Goal: Information Seeking & Learning: Learn about a topic

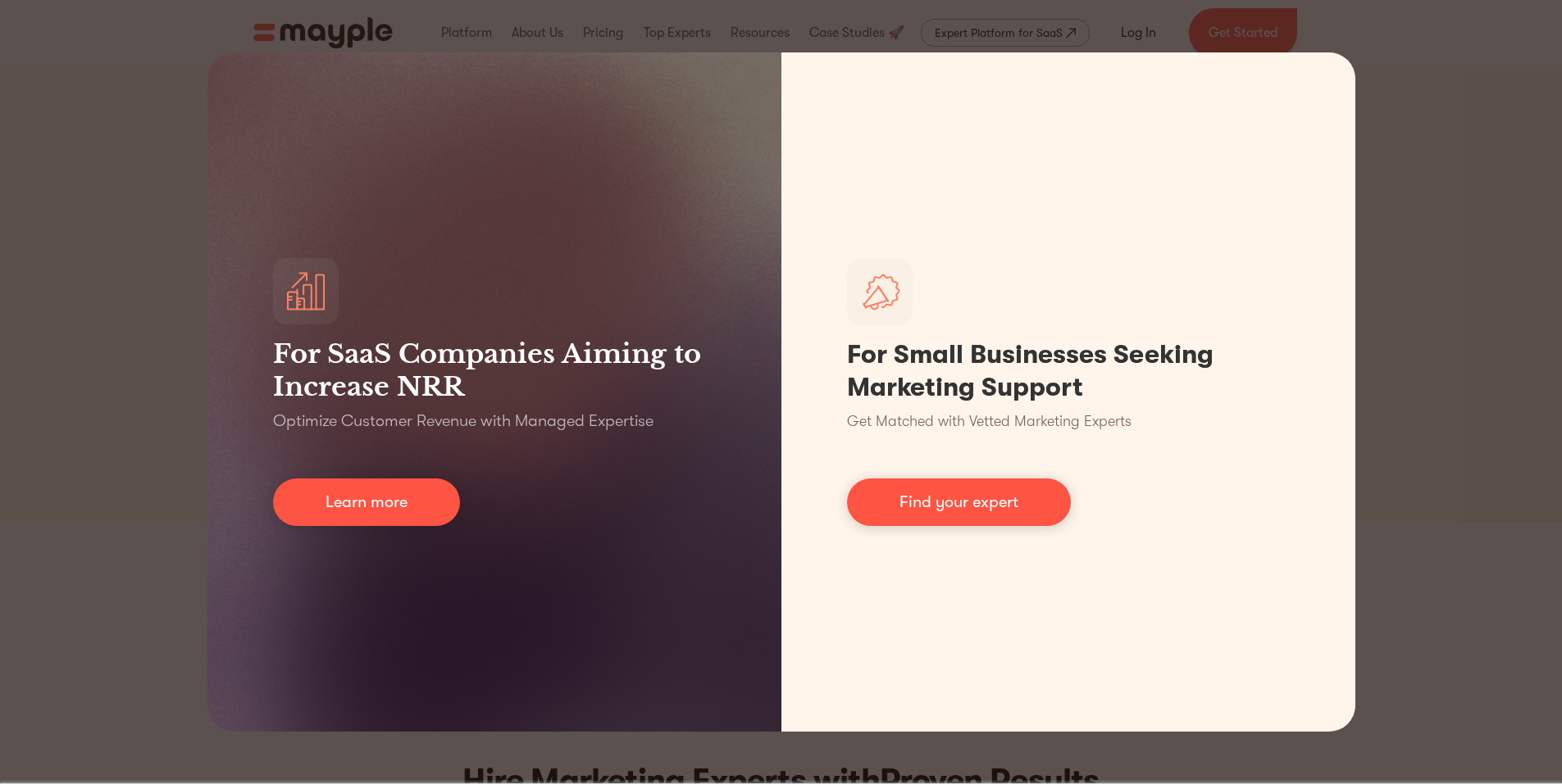
click at [1429, 297] on div "For SaaS Companies Aiming to Increase NRR Optimize Customer Revenue with Manage…" at bounding box center [781, 392] width 1562 height 784
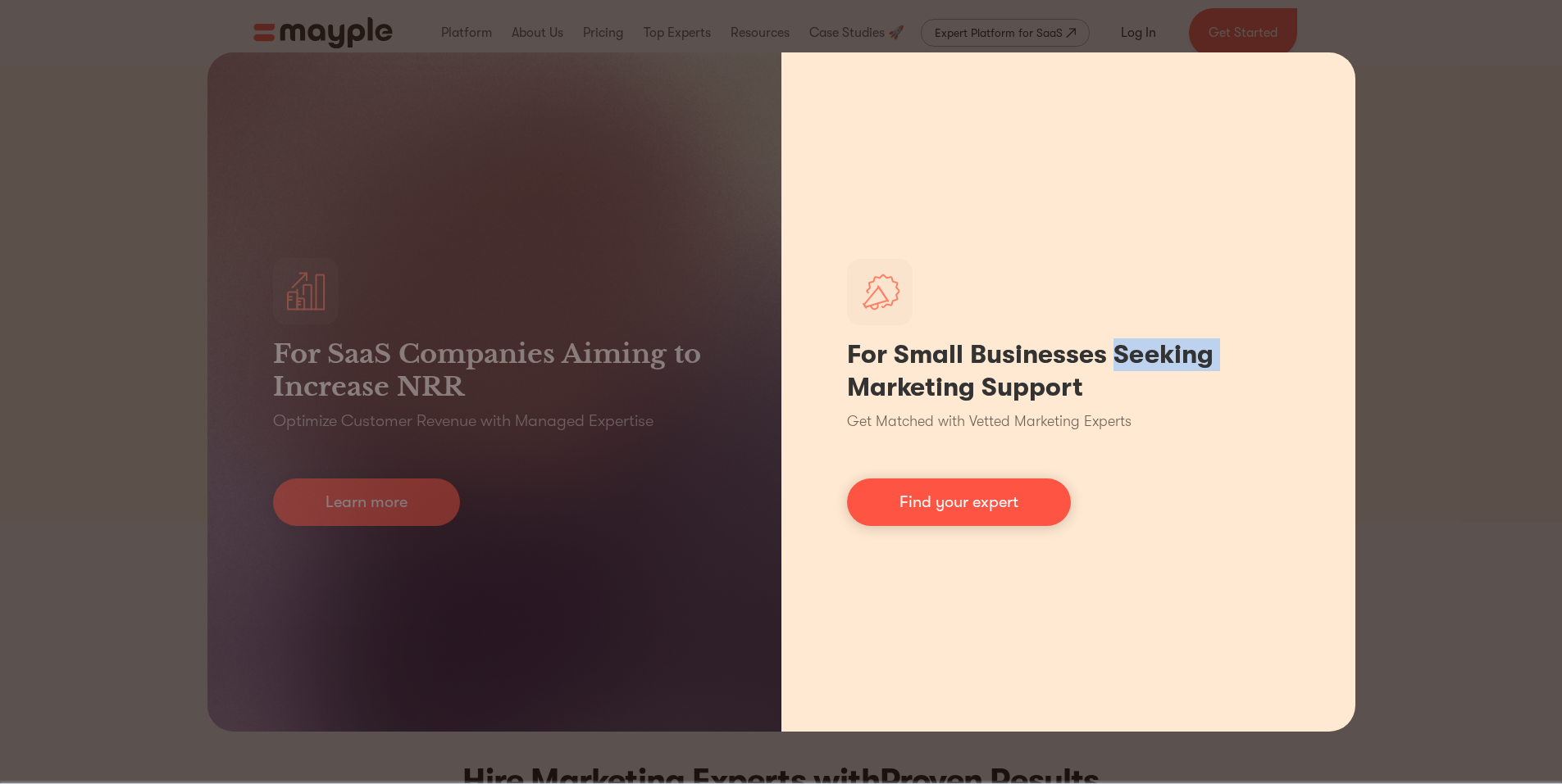
click at [1330, 61] on div "For Small Businesses Seeking Marketing Support Get Matched with Vetted Marketin…" at bounding box center [1068, 392] width 574 height 679
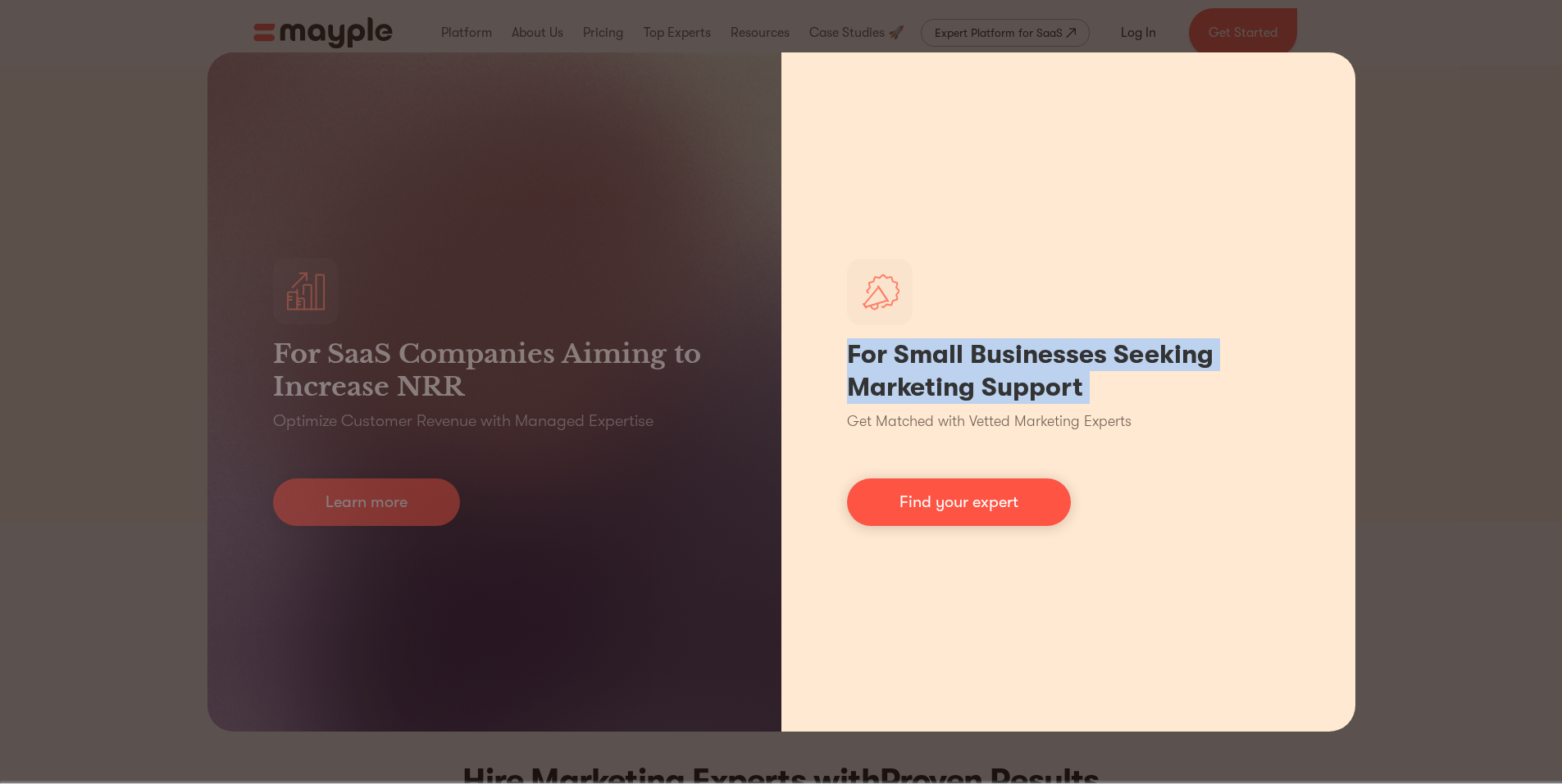
click at [1330, 61] on div "For Small Businesses Seeking Marketing Support Get Matched with Vetted Marketin…" at bounding box center [1068, 392] width 574 height 679
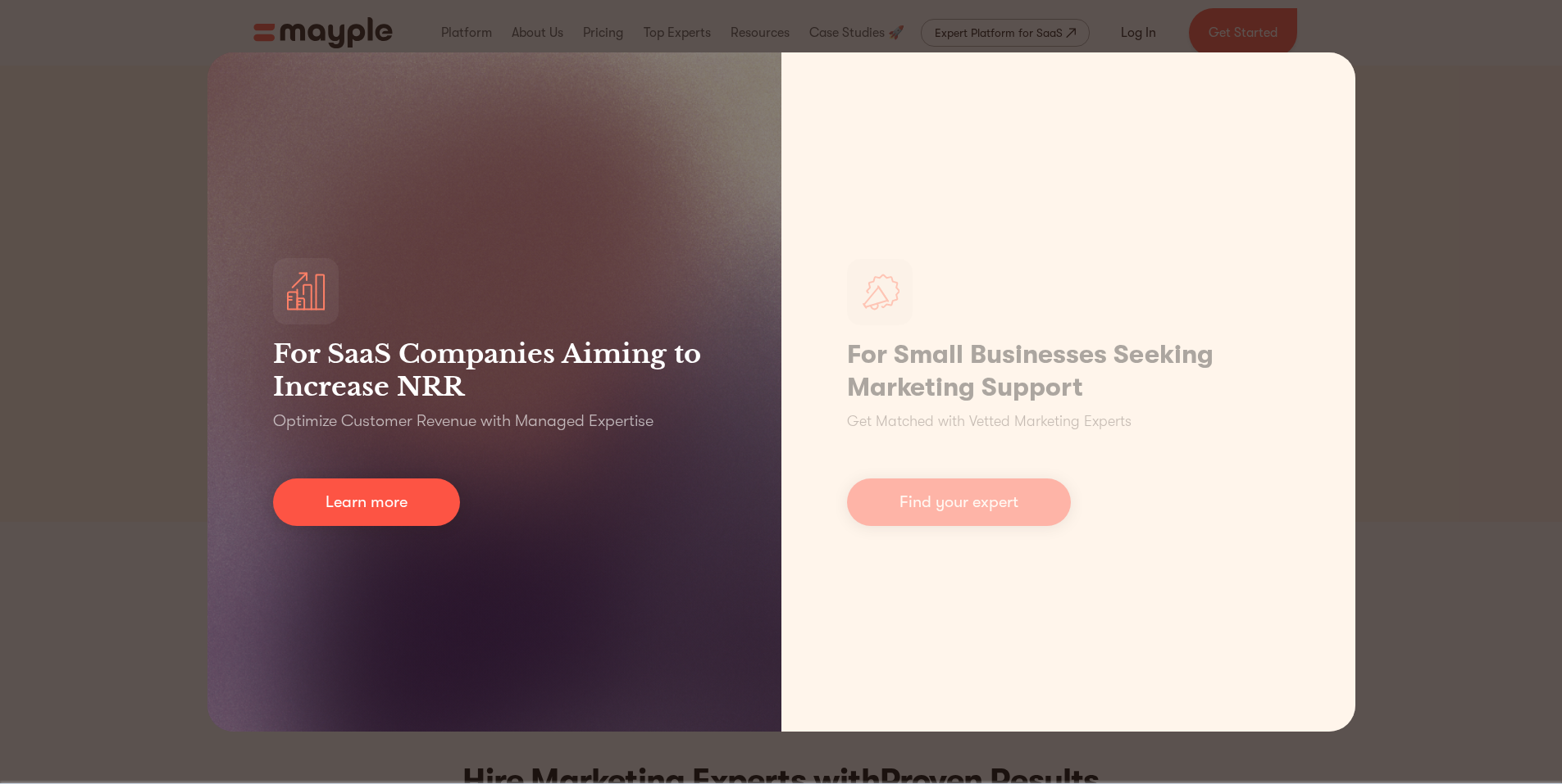
click at [539, 138] on div "For SaaS Companies Aiming to Increase NRR Optimize Customer Revenue with Manage…" at bounding box center [494, 392] width 574 height 679
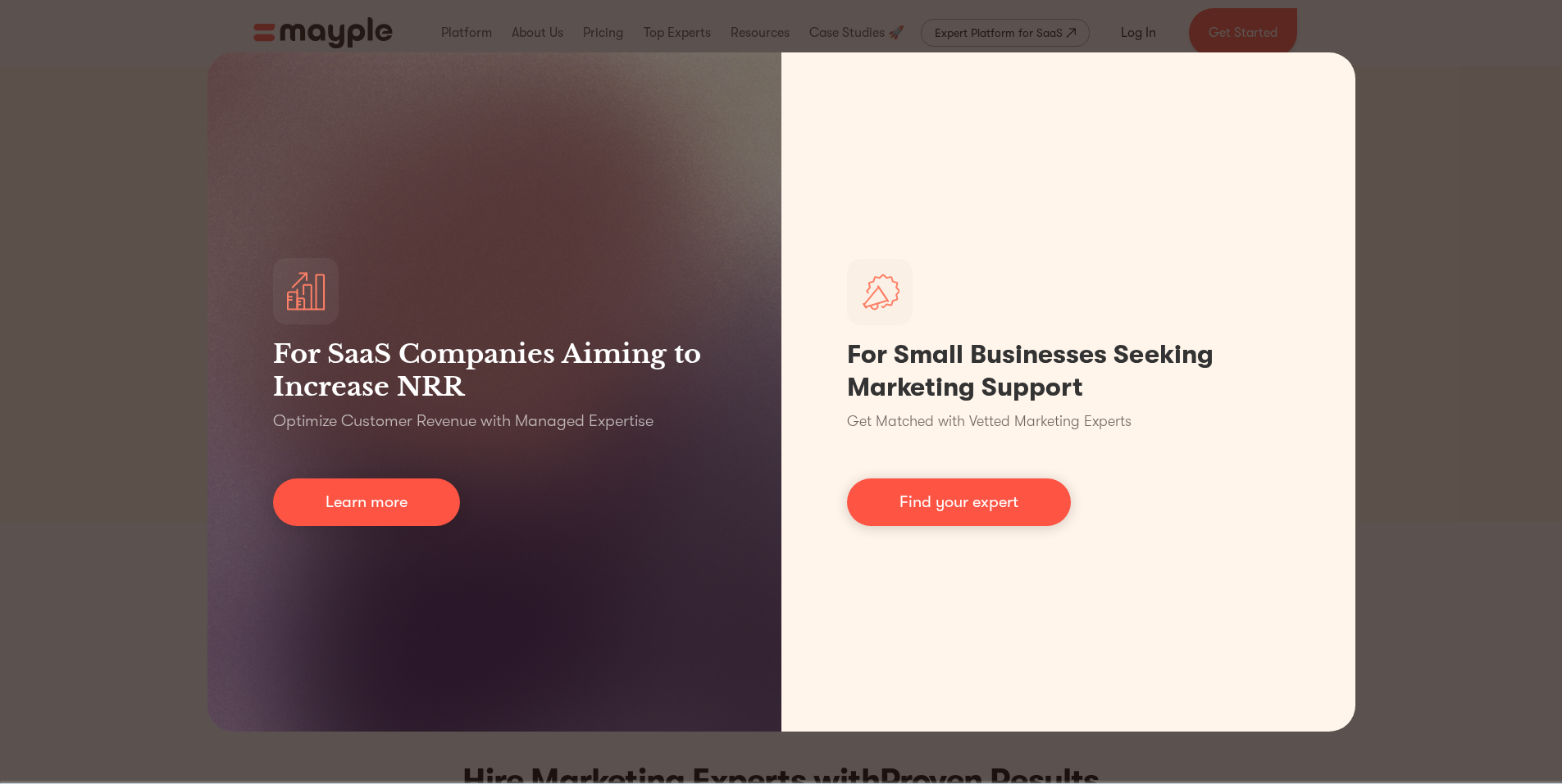
click at [639, 756] on div "For SaaS Companies Aiming to Increase NRR Optimize Customer Revenue with Manage…" at bounding box center [781, 392] width 1562 height 784
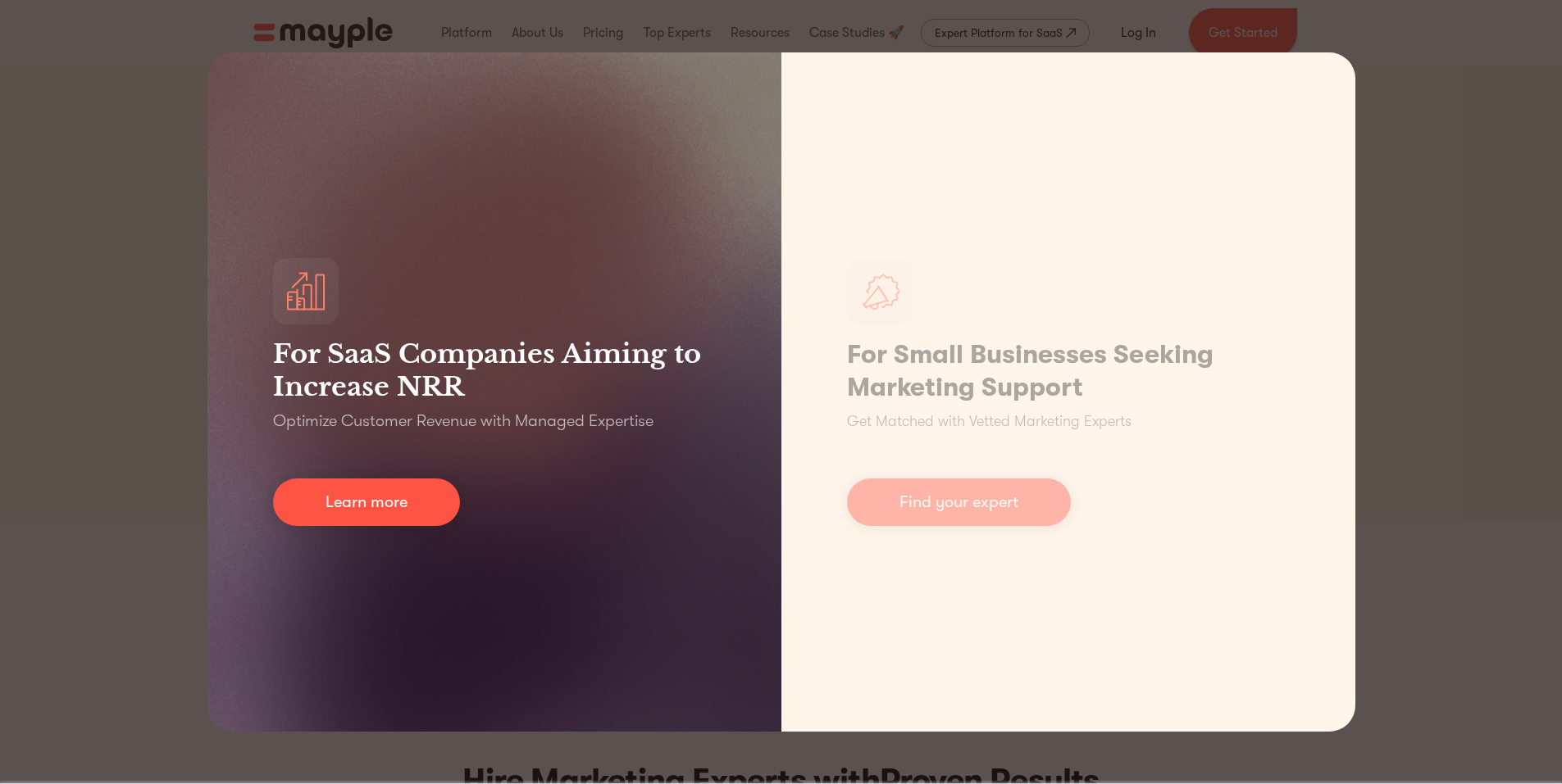
click at [370, 476] on div "For SaaS Companies Aiming to Increase NRR Optimize Customer Revenue with Manage…" at bounding box center [494, 392] width 574 height 679
click at [371, 490] on link "Learn more" at bounding box center [366, 502] width 187 height 47
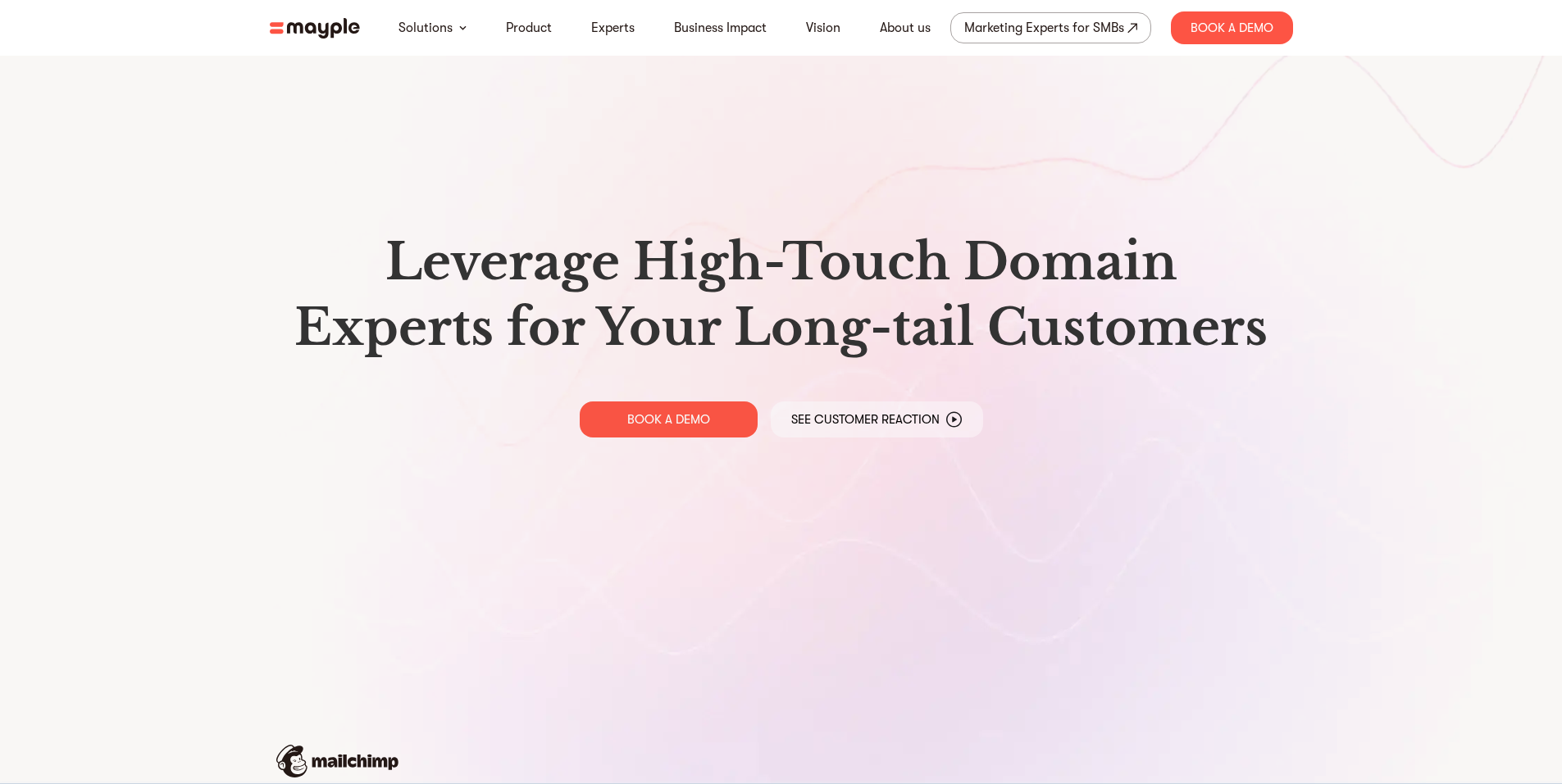
click at [346, 37] on img at bounding box center [315, 28] width 90 height 20
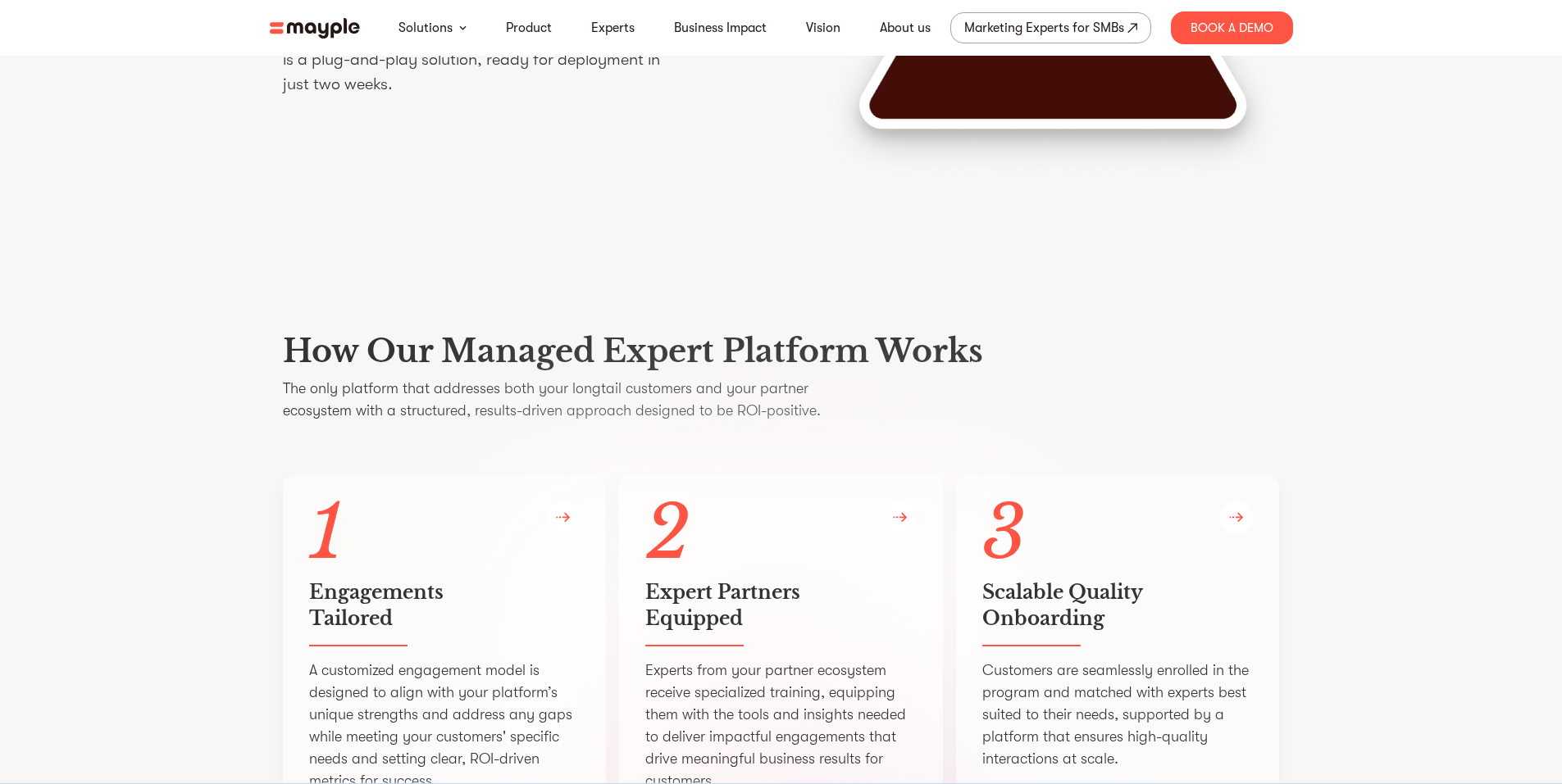
scroll to position [2832, 0]
